Goal: Check status: Check status

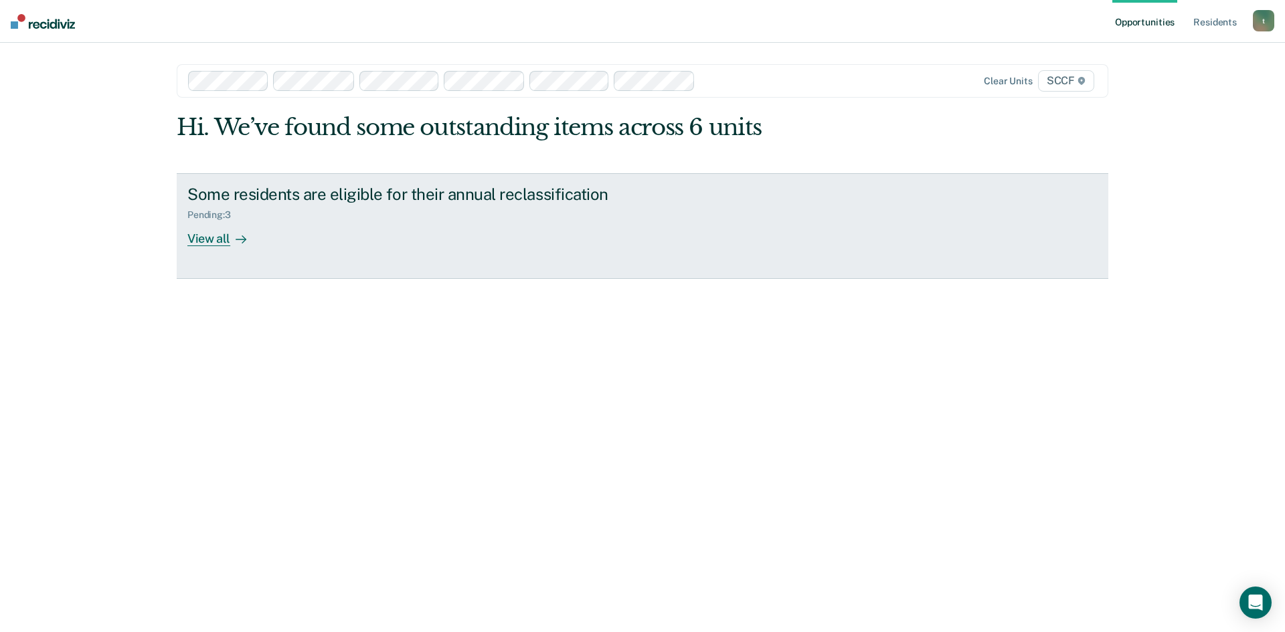
click at [205, 240] on div "View all" at bounding box center [224, 233] width 75 height 26
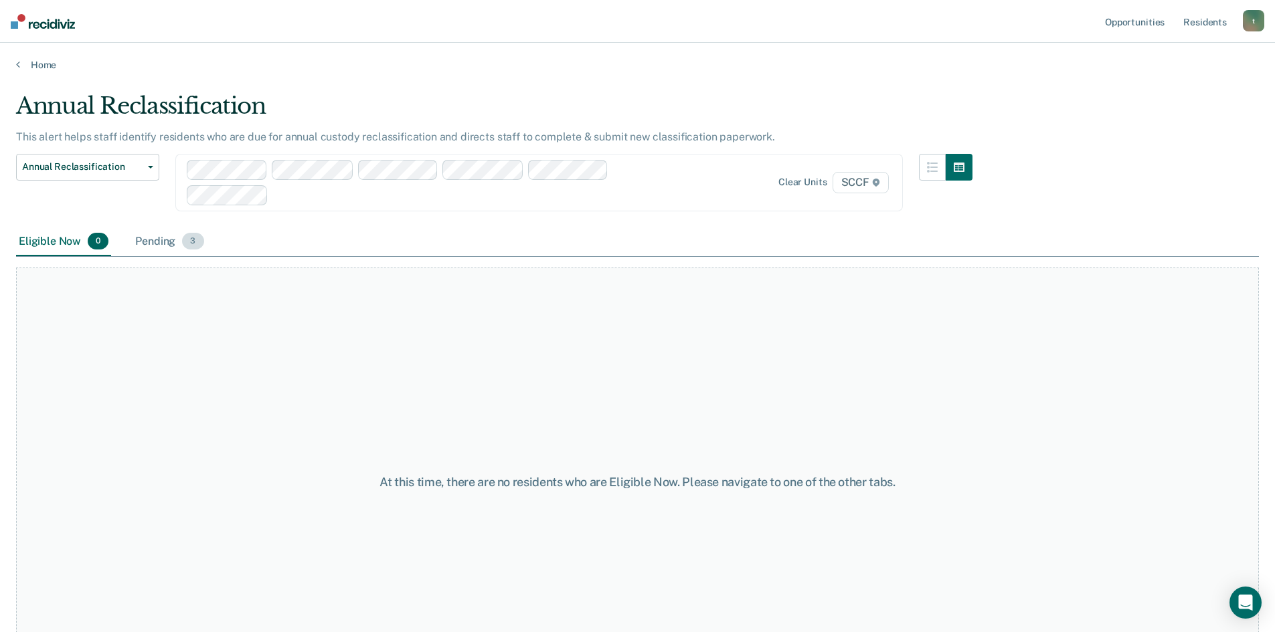
click at [145, 241] on div "Pending 3" at bounding box center [170, 242] width 74 height 29
